Goal: Information Seeking & Learning: Learn about a topic

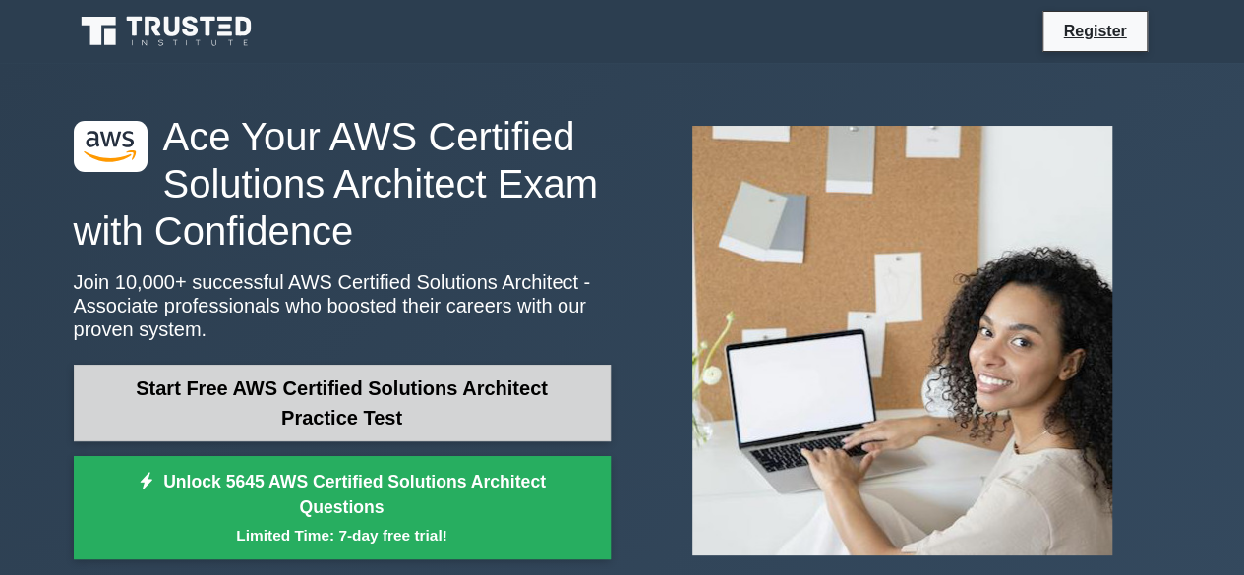
click at [454, 390] on link "Start Free AWS Certified Solutions Architect Practice Test" at bounding box center [342, 403] width 537 height 77
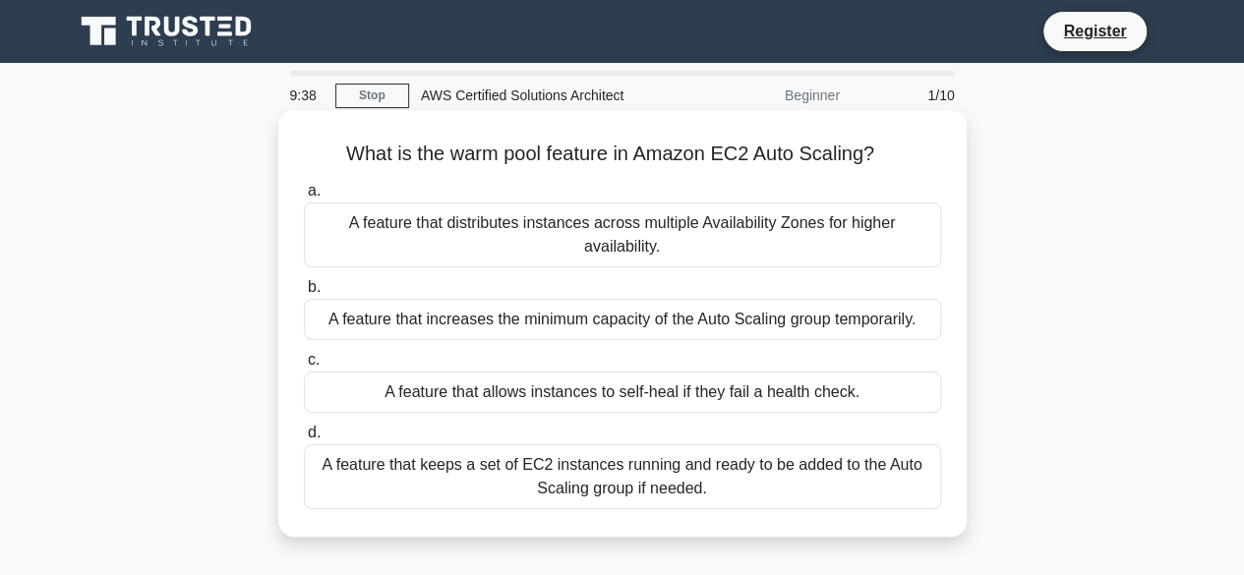
click at [400, 485] on div "A feature that keeps a set of EC2 instances running and ready to be added to th…" at bounding box center [622, 477] width 637 height 65
click at [304, 440] on input "d. A feature that keeps a set of EC2 instances running and ready to be added to…" at bounding box center [304, 433] width 0 height 13
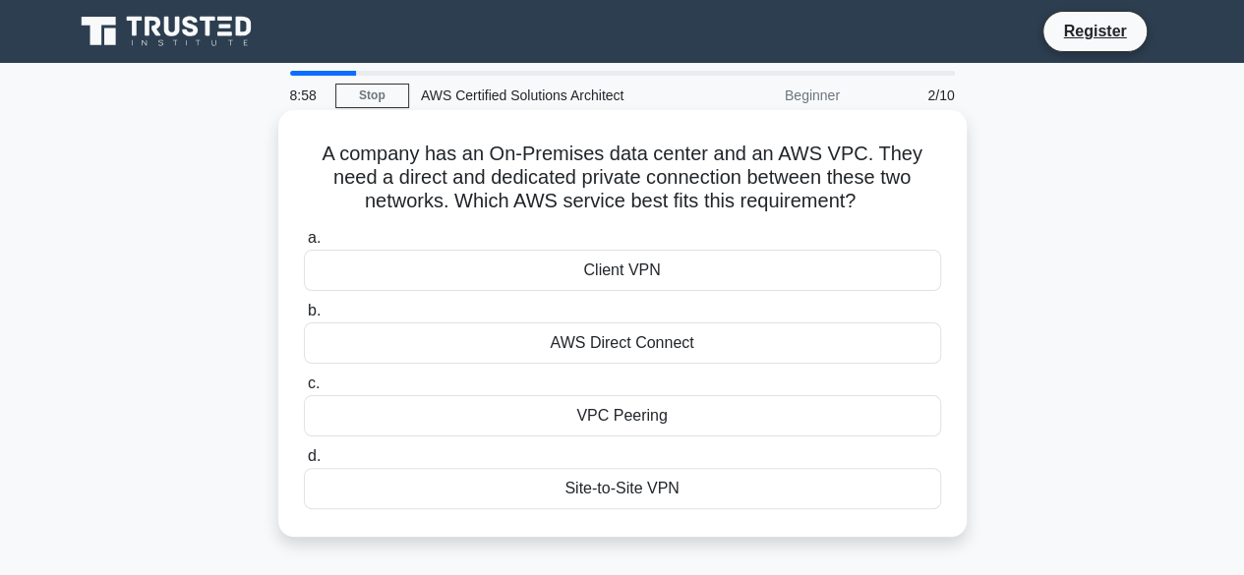
click at [444, 361] on div "AWS Direct Connect" at bounding box center [622, 343] width 637 height 41
click at [304, 318] on input "b. AWS Direct Connect" at bounding box center [304, 311] width 0 height 13
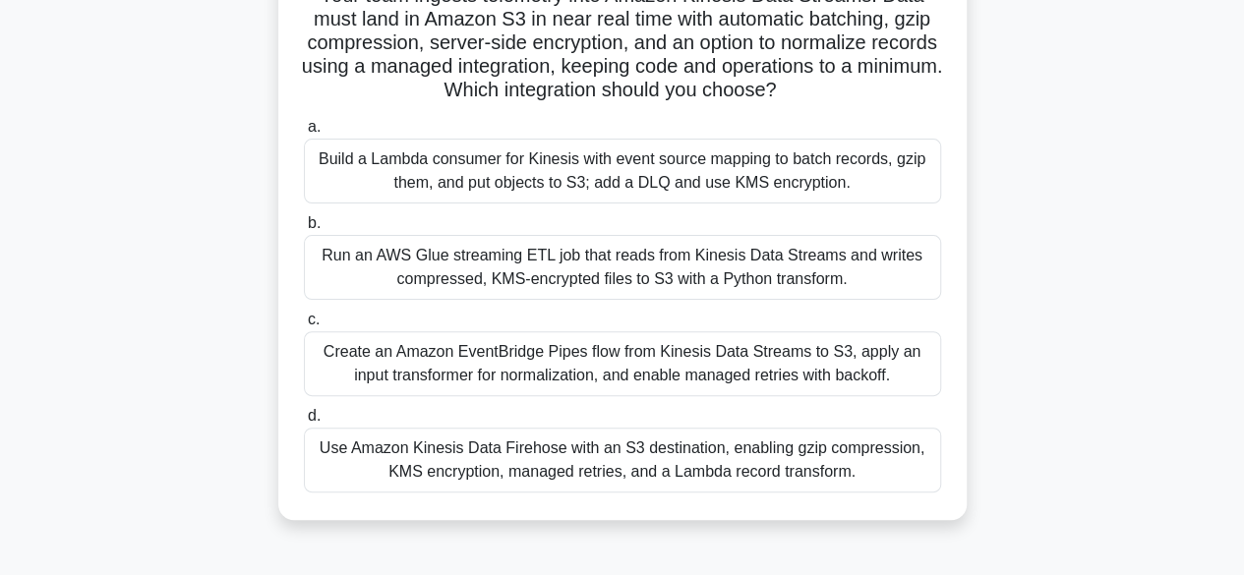
scroll to position [159, 0]
click at [629, 347] on div "Create an Amazon EventBridge Pipes flow from Kinesis Data Streams to S3, apply …" at bounding box center [622, 362] width 637 height 65
click at [304, 326] on input "c. Create an Amazon EventBridge Pipes flow from Kinesis Data Streams to S3, app…" at bounding box center [304, 319] width 0 height 13
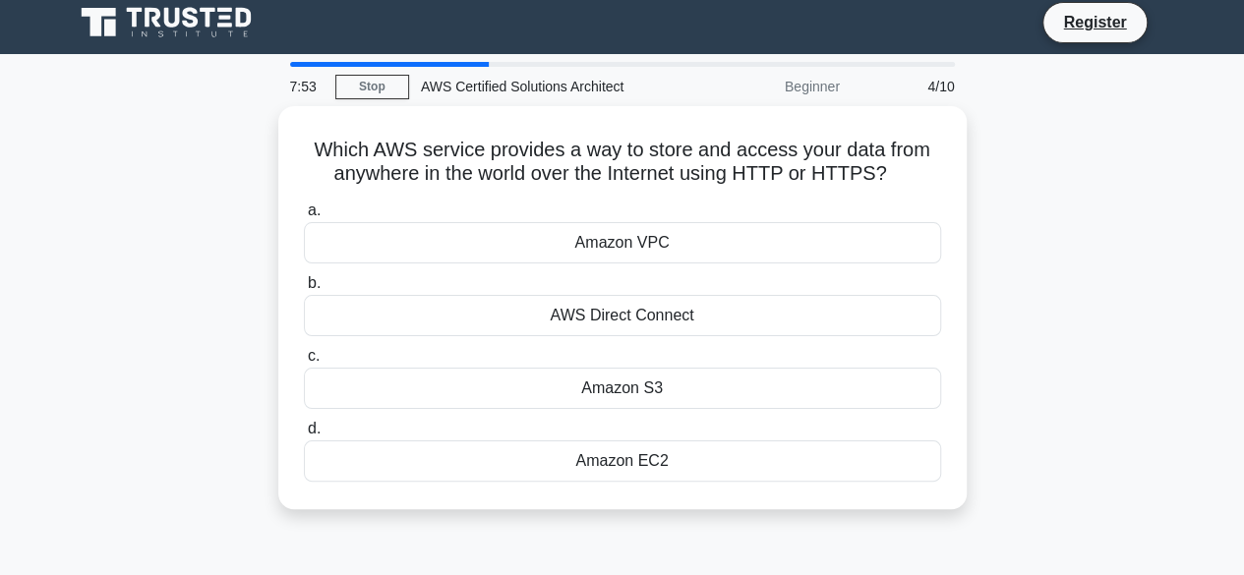
scroll to position [0, 0]
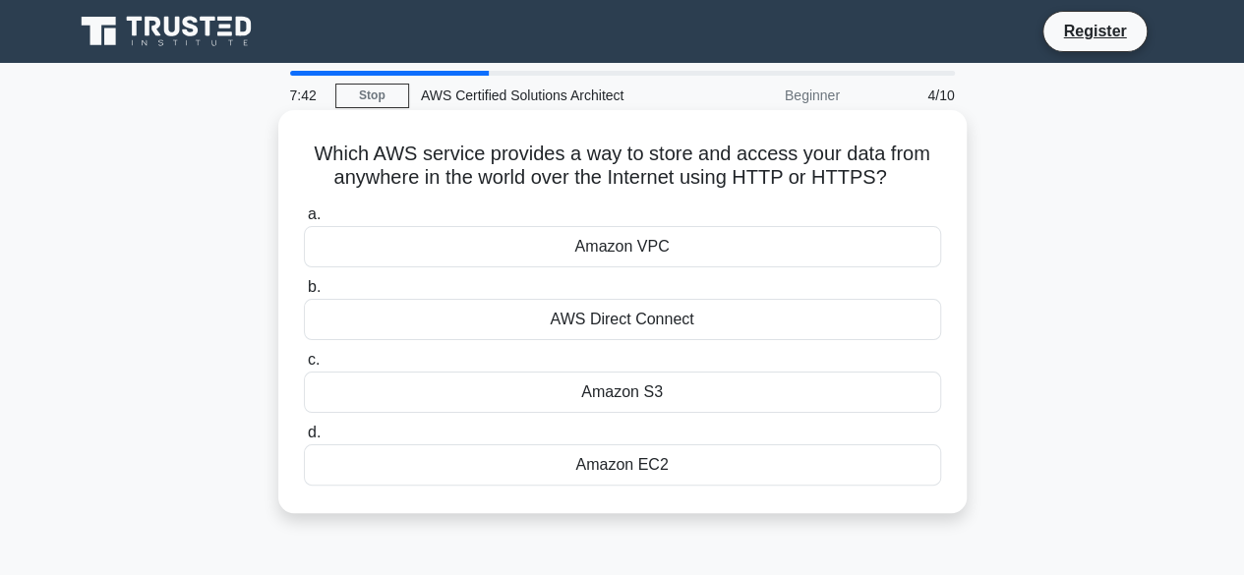
click at [718, 404] on div "Amazon S3" at bounding box center [622, 392] width 637 height 41
click at [304, 367] on input "c. Amazon S3" at bounding box center [304, 360] width 0 height 13
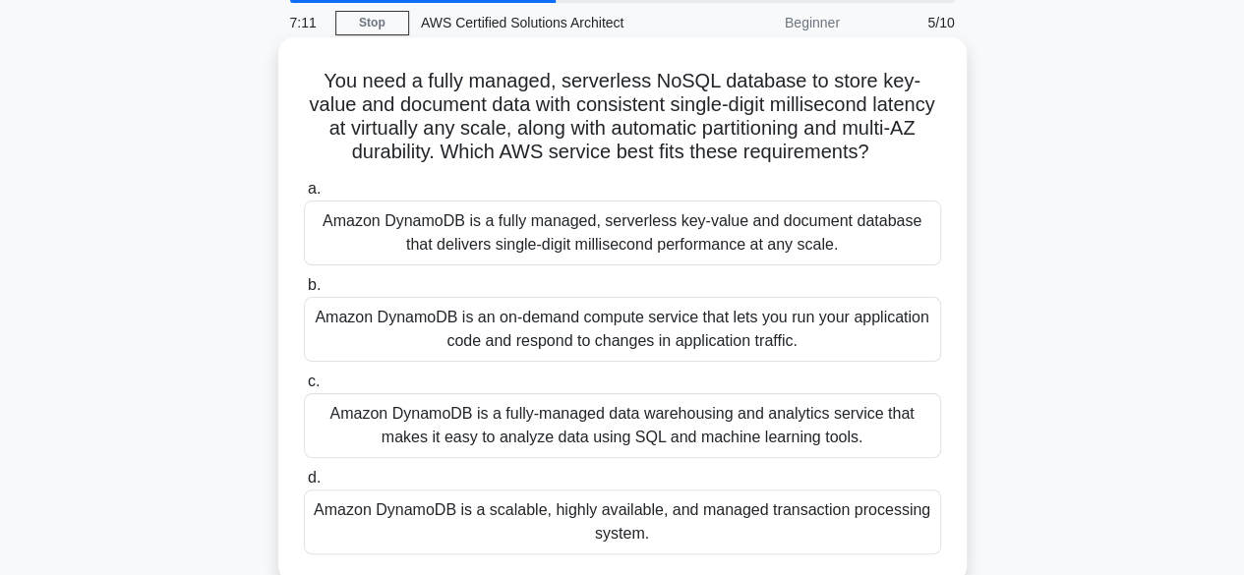
scroll to position [75, 0]
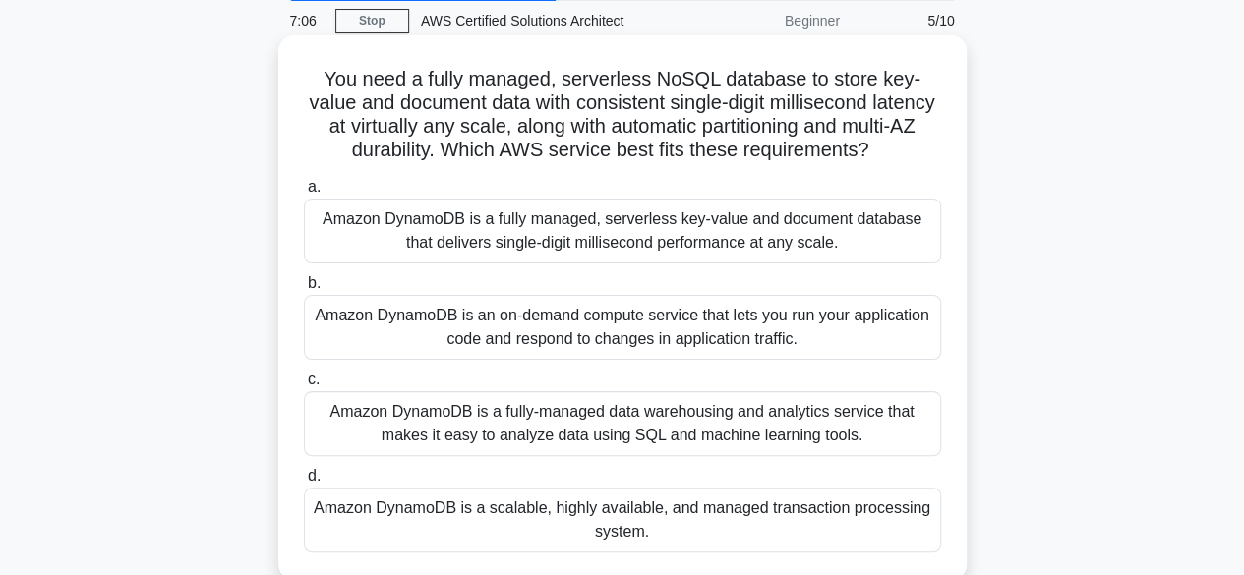
click at [578, 264] on div "Amazon DynamoDB is a fully managed, serverless key-value and document database …" at bounding box center [622, 231] width 637 height 65
click at [304, 194] on input "a. Amazon DynamoDB is a fully managed, serverless key-value and document databa…" at bounding box center [304, 187] width 0 height 13
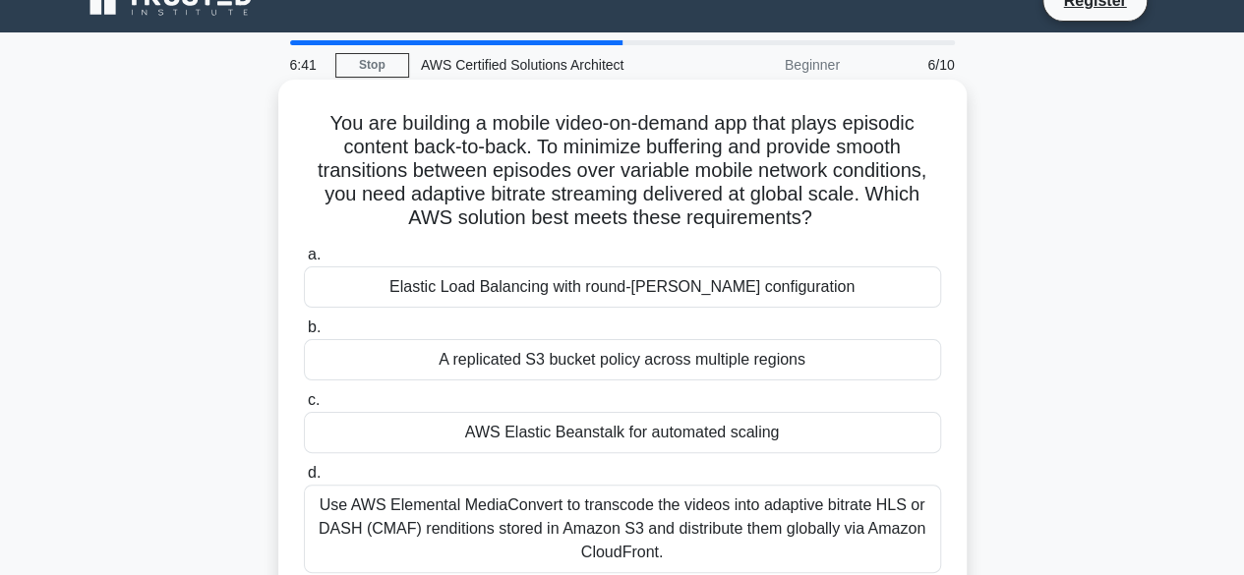
scroll to position [12, 0]
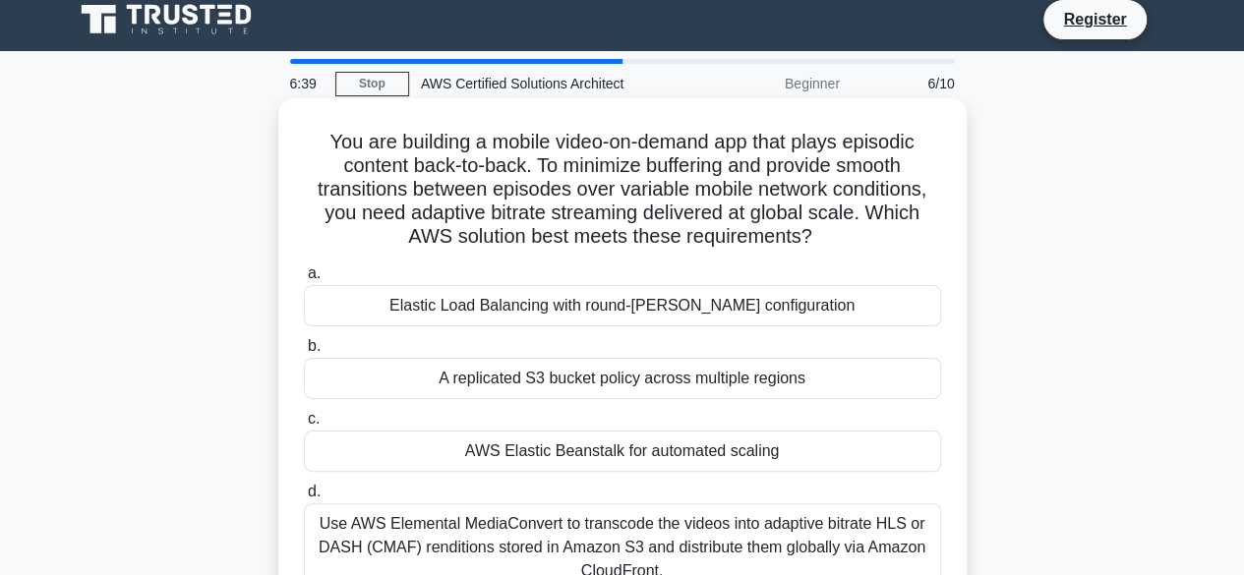
click at [561, 306] on div "Elastic Load Balancing with round-robin configuration" at bounding box center [622, 305] width 637 height 41
click at [304, 280] on input "a. Elastic Load Balancing with round-robin configuration" at bounding box center [304, 274] width 0 height 13
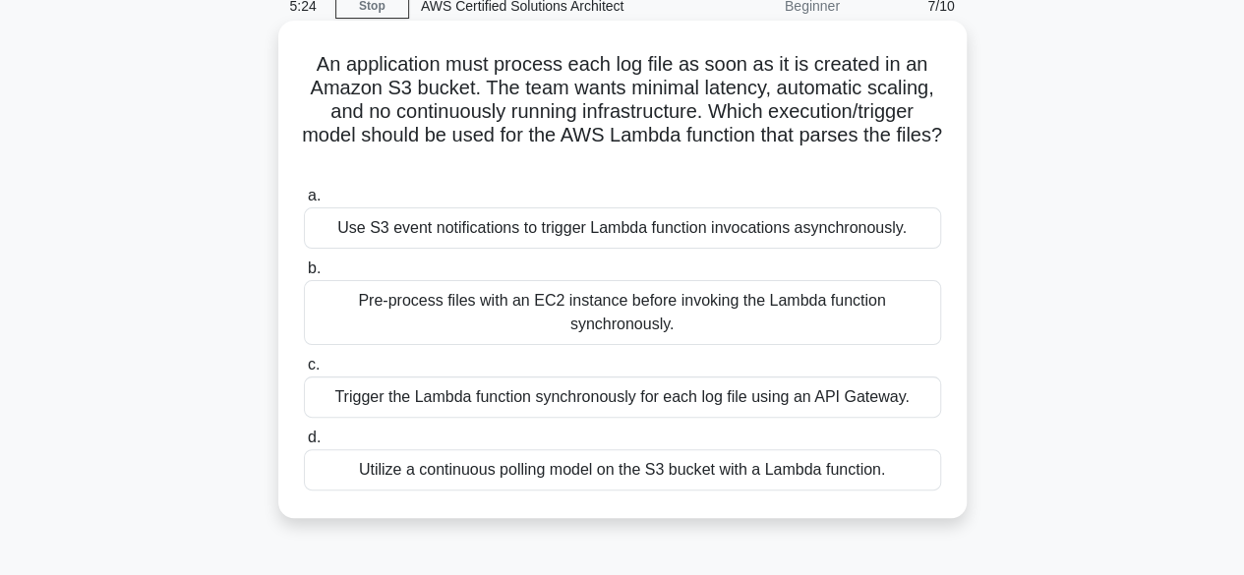
scroll to position [89, 0]
click at [582, 237] on div "Use S3 event notifications to trigger Lambda function invocations asynchronousl…" at bounding box center [622, 229] width 637 height 41
click at [304, 204] on input "a. Use S3 event notifications to trigger Lambda function invocations asynchrono…" at bounding box center [304, 197] width 0 height 13
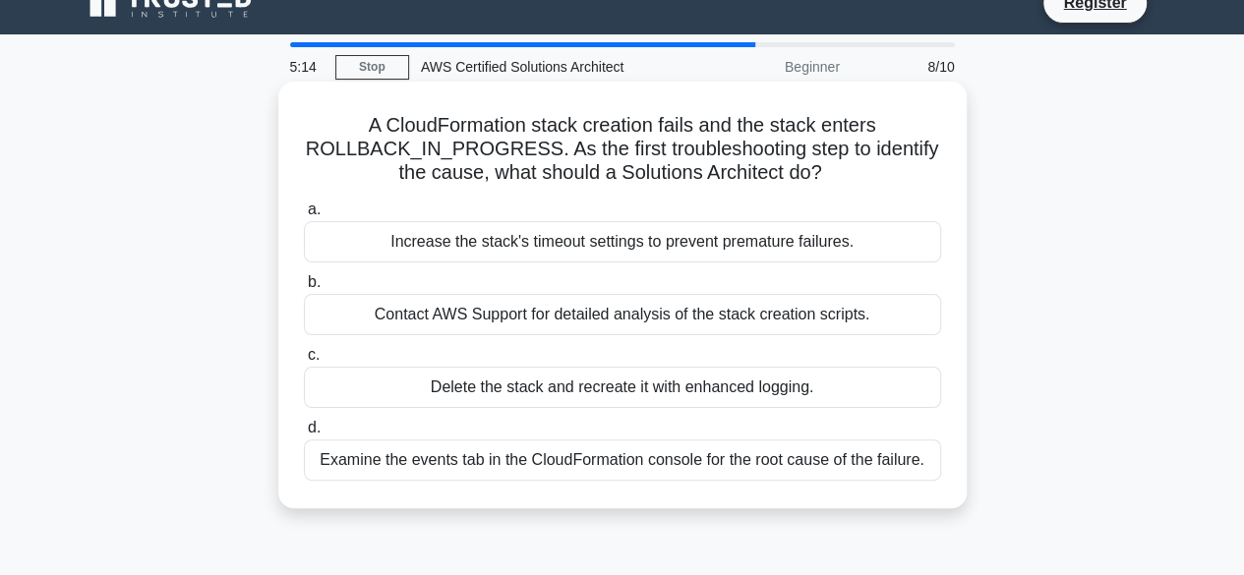
scroll to position [0, 0]
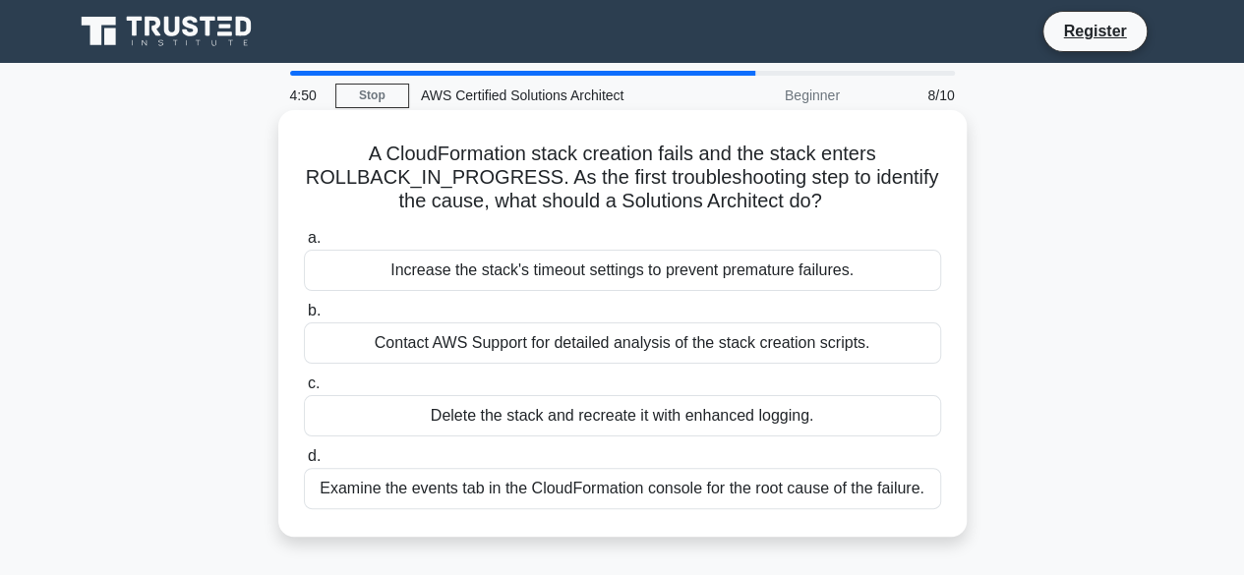
click at [504, 491] on div "Examine the events tab in the CloudFormation console for the root cause of the …" at bounding box center [622, 488] width 637 height 41
click at [304, 463] on input "d. Examine the events tab in the CloudFormation console for the root cause of t…" at bounding box center [304, 456] width 0 height 13
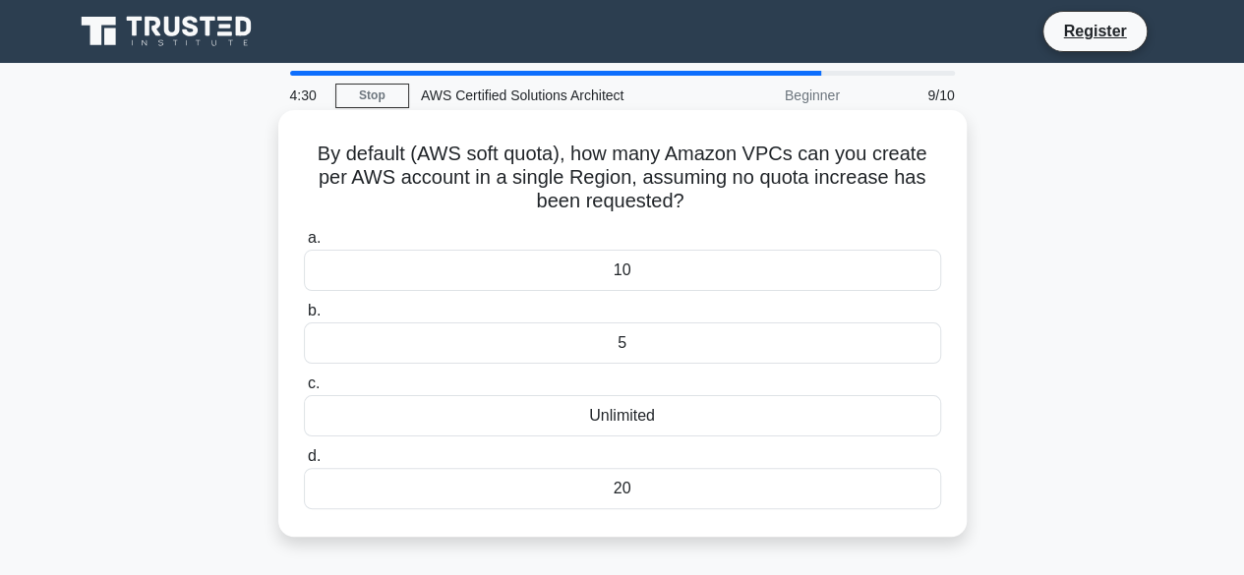
click at [654, 345] on div "5" at bounding box center [622, 343] width 637 height 41
click at [304, 318] on input "b. 5" at bounding box center [304, 311] width 0 height 13
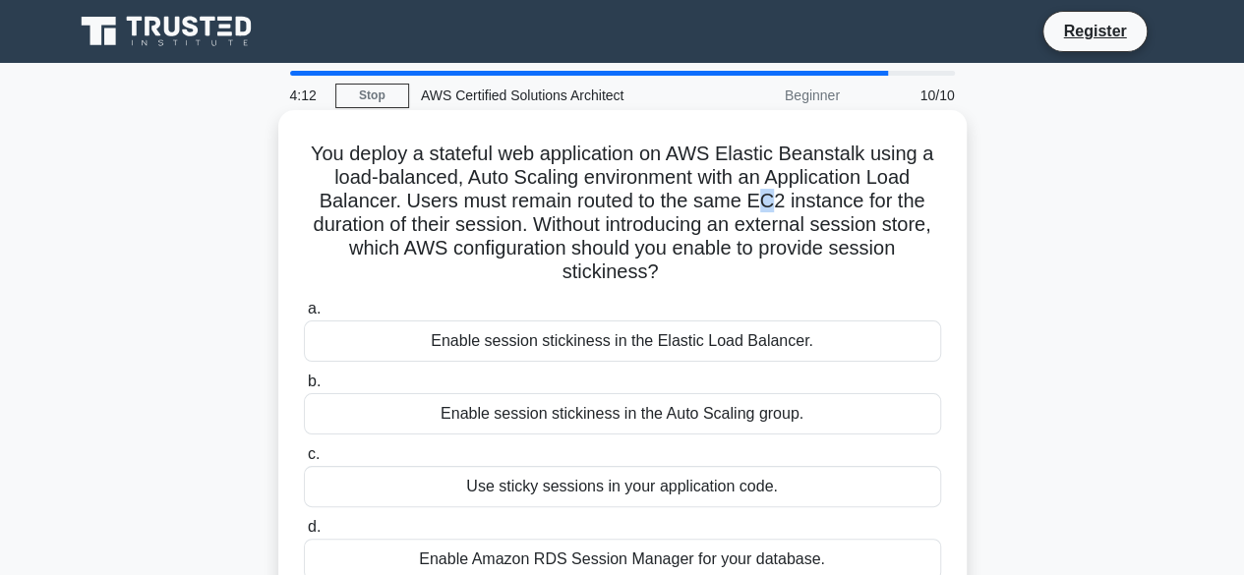
drag, startPoint x: 760, startPoint y: 200, endPoint x: 771, endPoint y: 201, distance: 10.9
click at [771, 201] on h5 "You deploy a stateful web application on AWS Elastic Beanstalk using a load-bal…" at bounding box center [622, 214] width 641 height 144
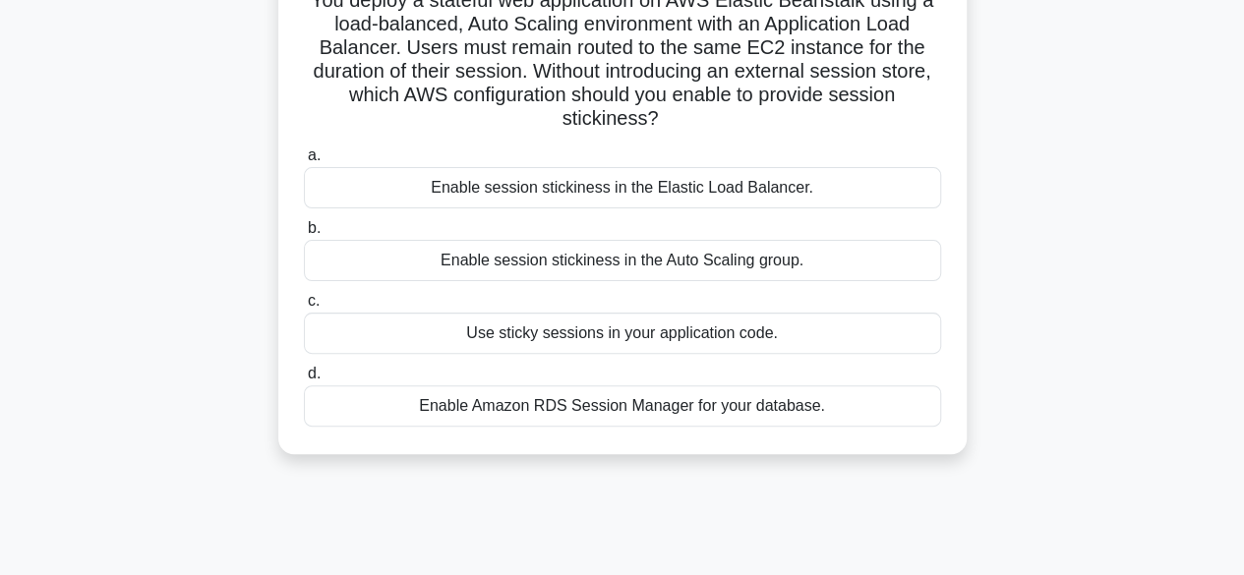
scroll to position [154, 0]
click at [572, 263] on div "Enable session stickiness in the Auto Scaling group." at bounding box center [622, 259] width 637 height 41
click at [304, 234] on input "b. Enable session stickiness in the Auto Scaling group." at bounding box center [304, 227] width 0 height 13
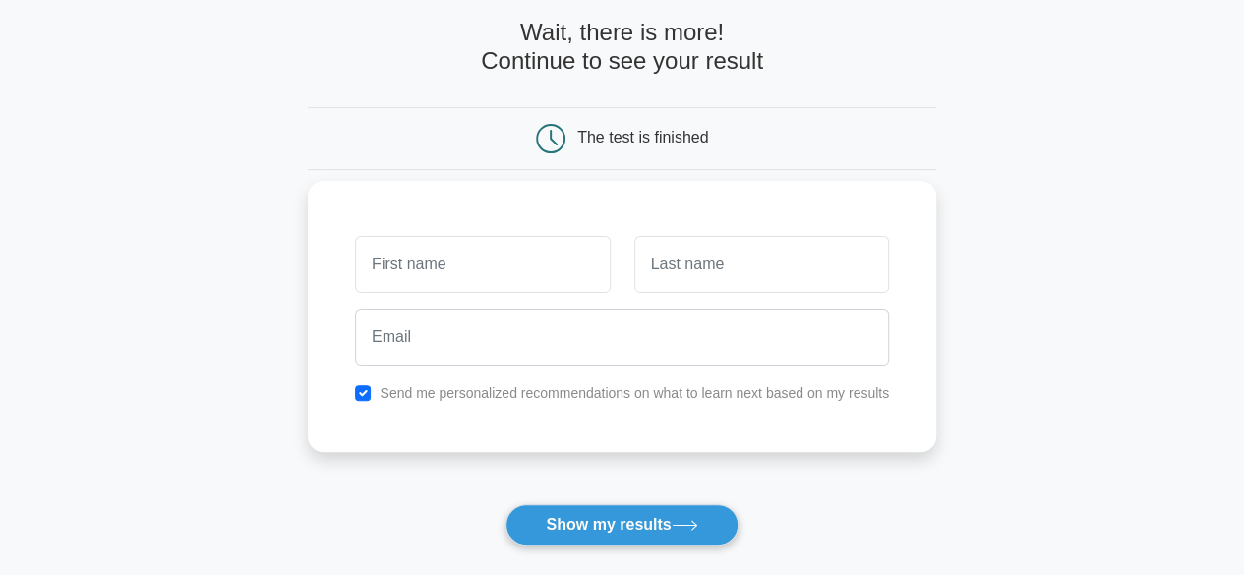
scroll to position [90, 0]
type input "siva"
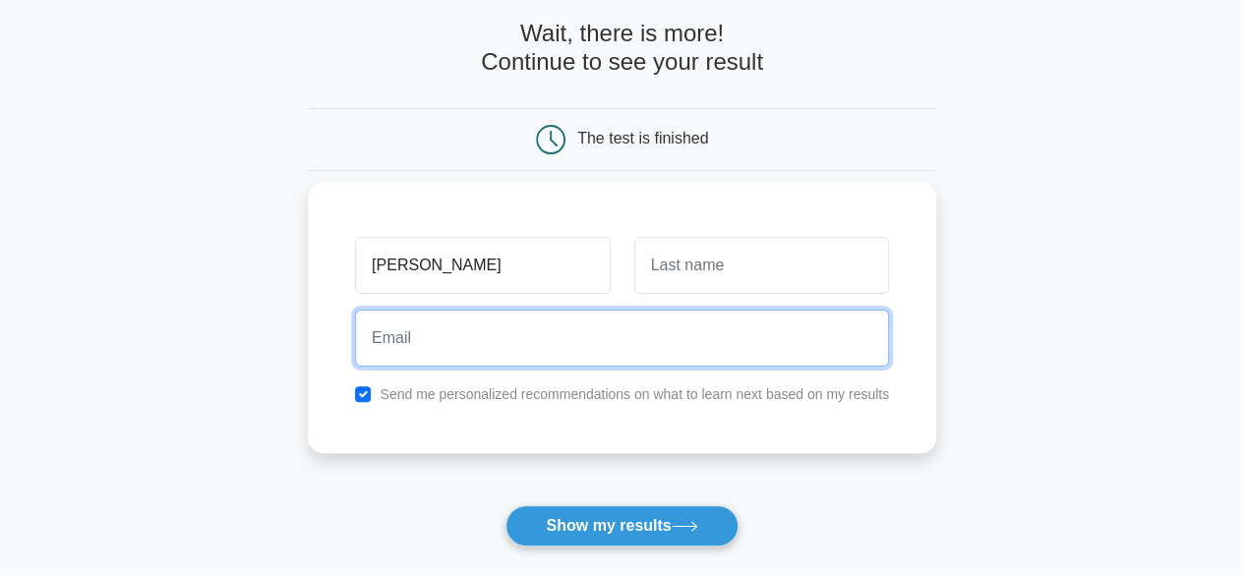
click at [652, 357] on input "email" at bounding box center [622, 338] width 534 height 57
type input "sivabharathis543@gmail.com"
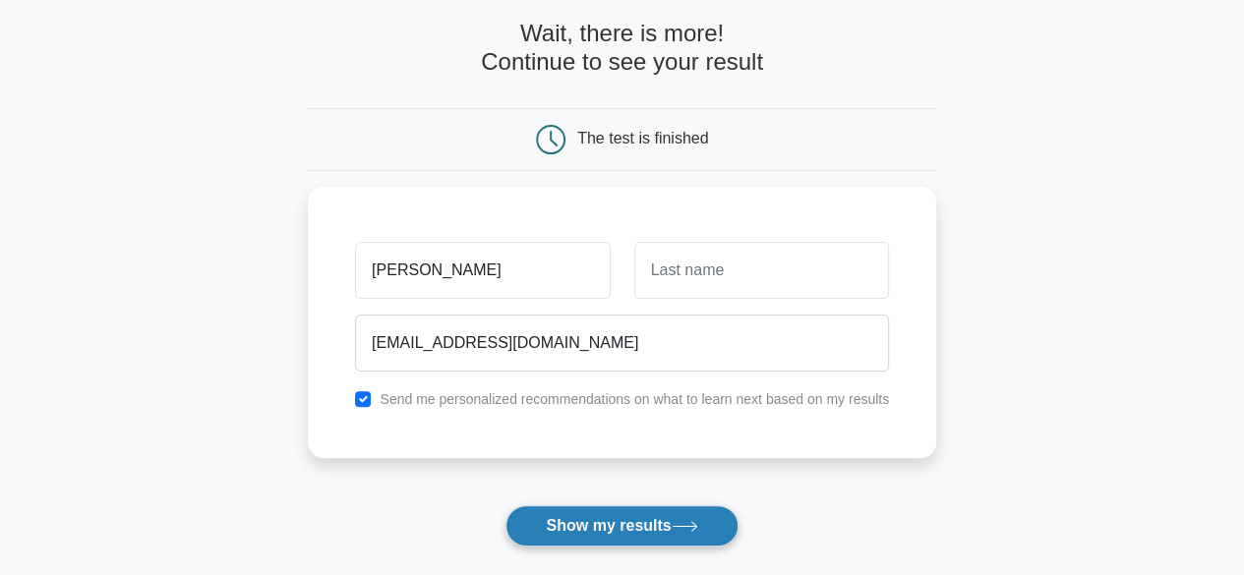
click at [621, 507] on button "Show my results" at bounding box center [622, 526] width 232 height 41
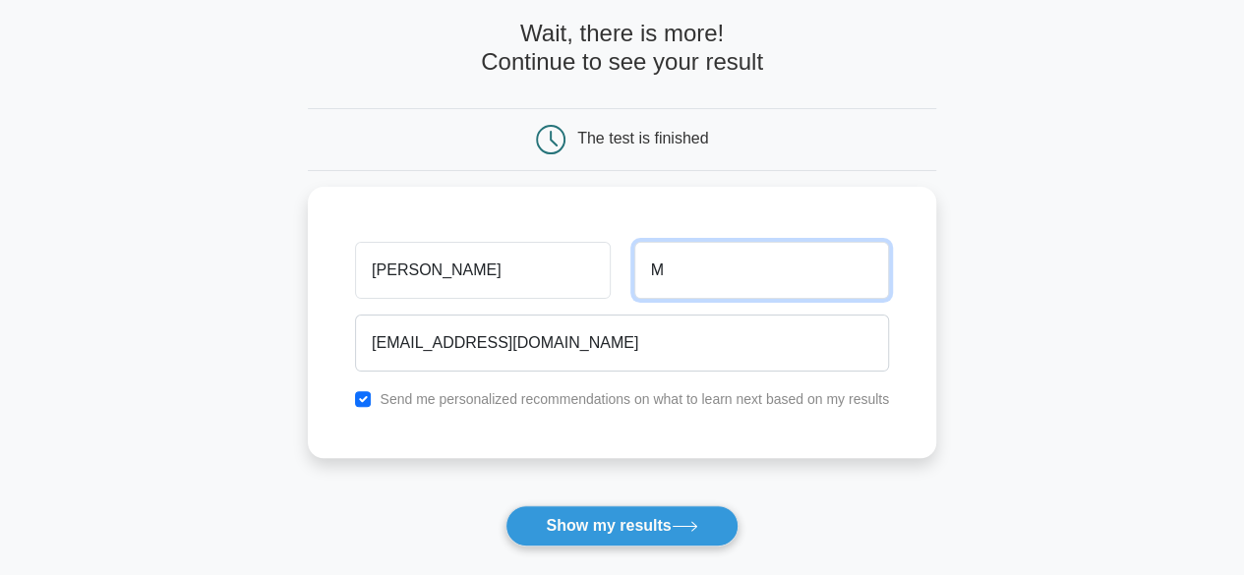
type input "M"
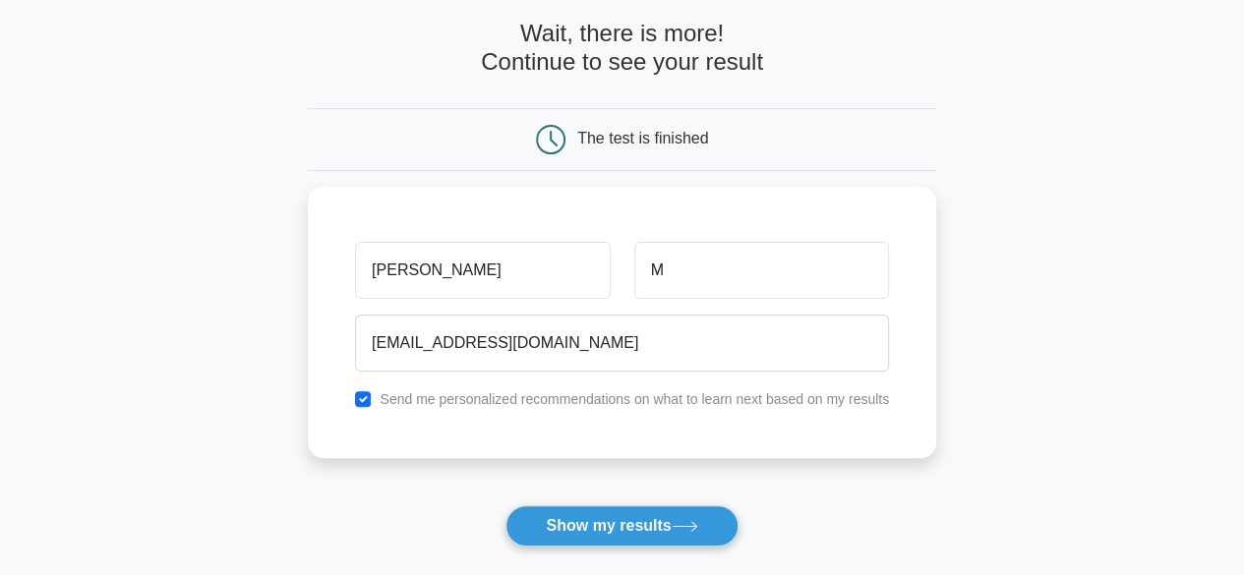
click at [701, 498] on form "Wait, there is more! Continue to see your result The test is finished siva M" at bounding box center [622, 327] width 628 height 614
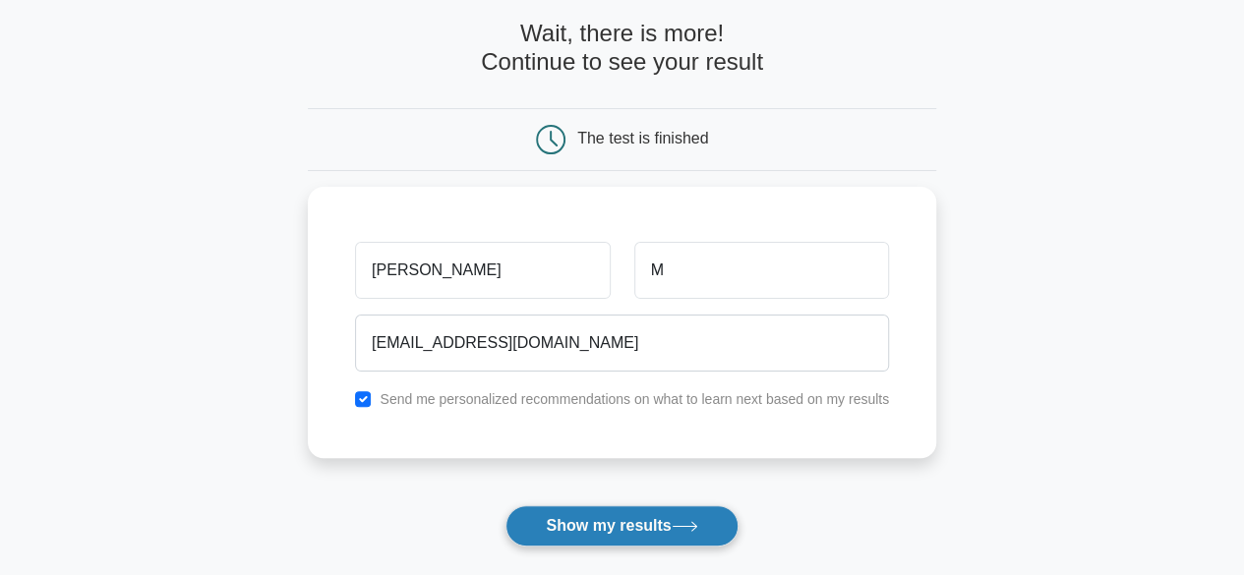
click at [679, 536] on button "Show my results" at bounding box center [622, 526] width 232 height 41
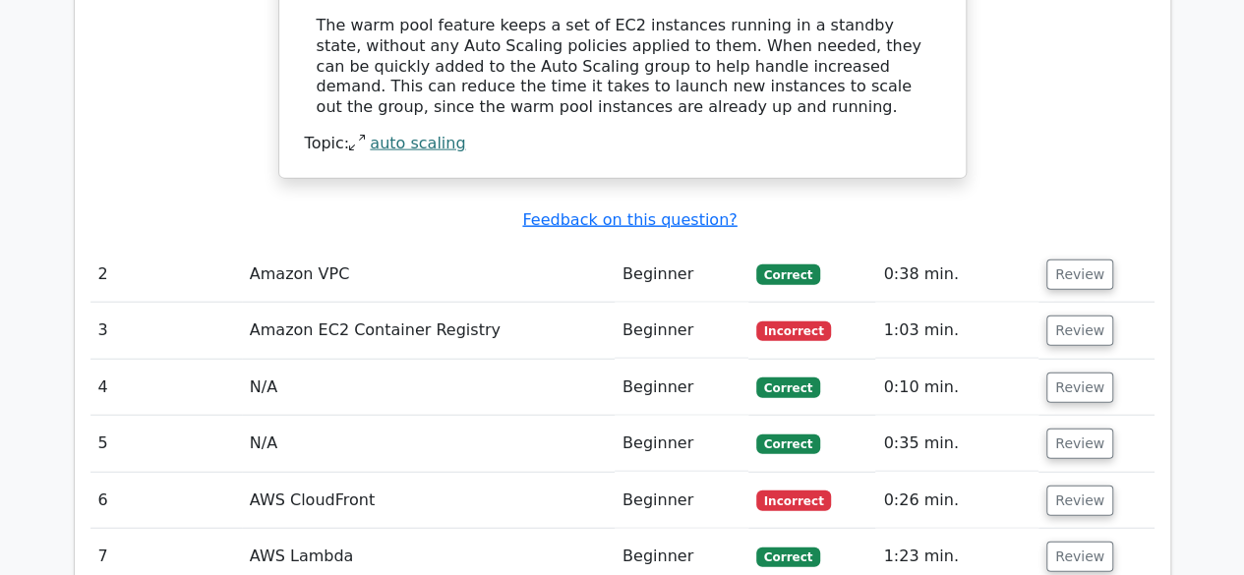
scroll to position [2185, 0]
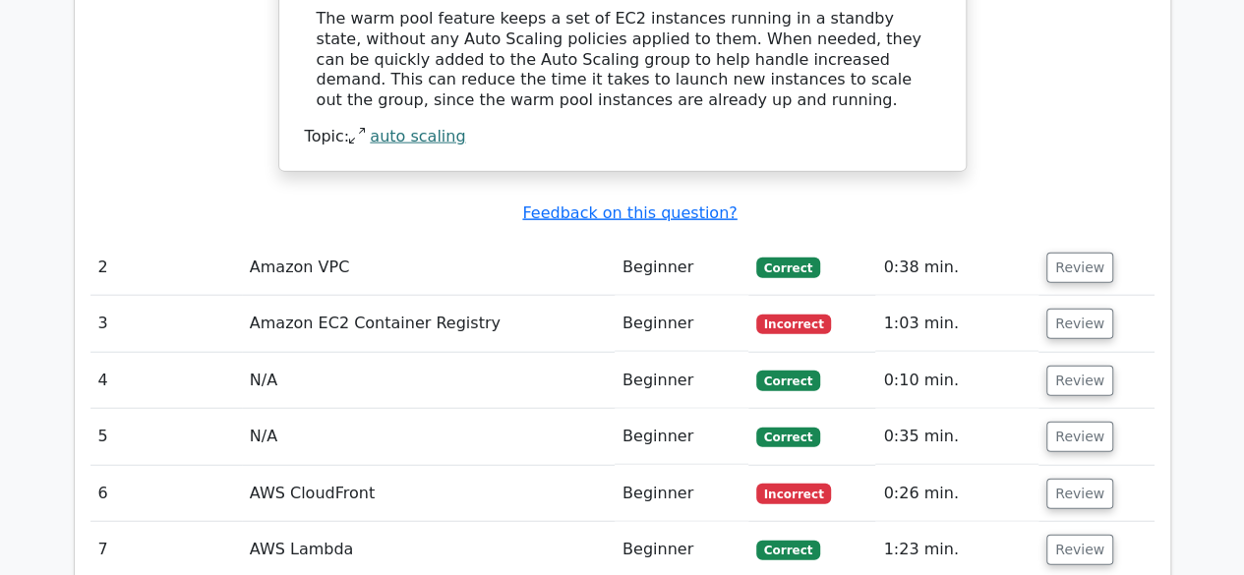
click at [325, 240] on td "Amazon VPC" at bounding box center [428, 268] width 373 height 56
click at [567, 240] on td "Amazon VPC" at bounding box center [428, 268] width 373 height 56
click at [1056, 253] on button "Review" at bounding box center [1079, 268] width 67 height 30
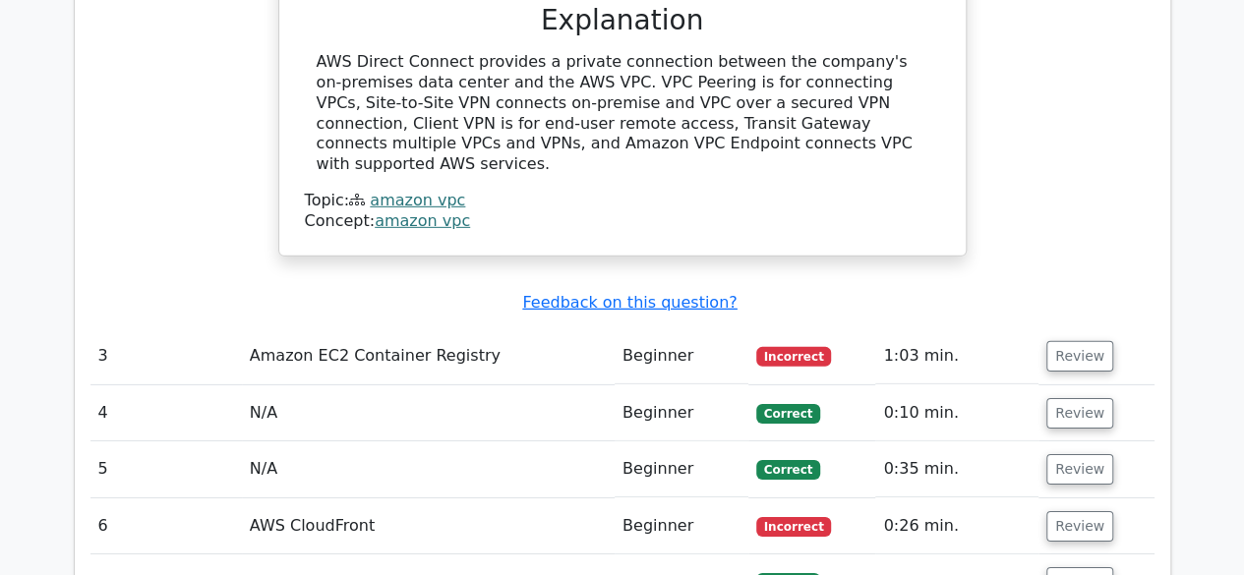
scroll to position [2914, 0]
